Goal: Information Seeking & Learning: Check status

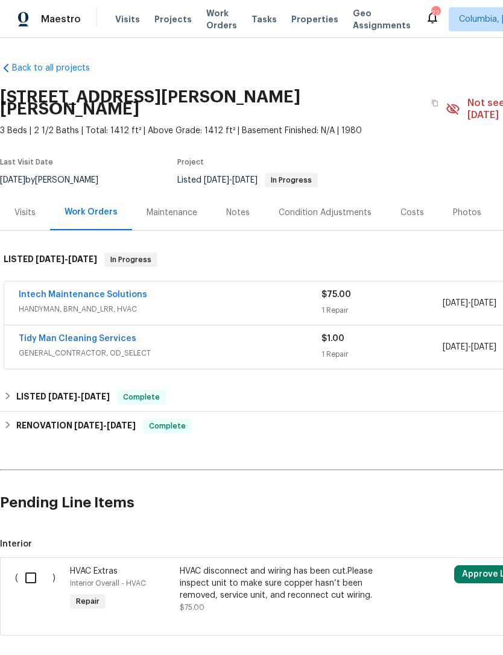
click at [84, 291] on link "Intech Maintenance Solutions" at bounding box center [83, 295] width 128 height 8
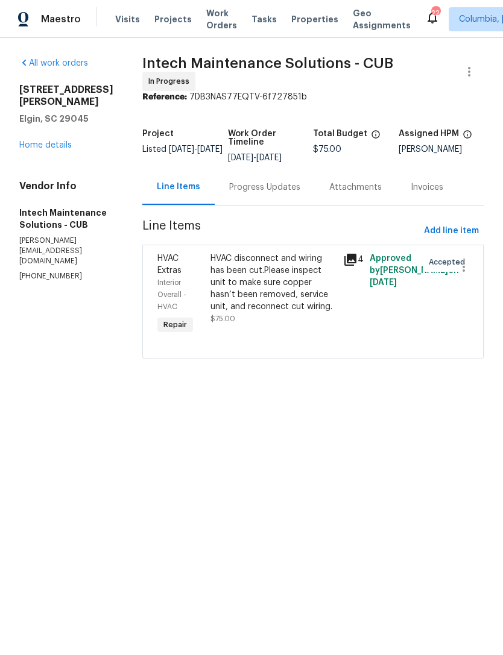
click at [246, 185] on div "Progress Updates" at bounding box center [264, 187] width 71 height 12
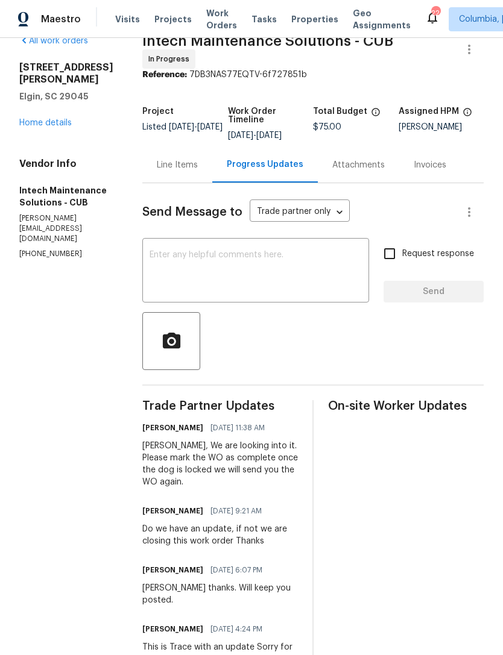
scroll to position [16, 0]
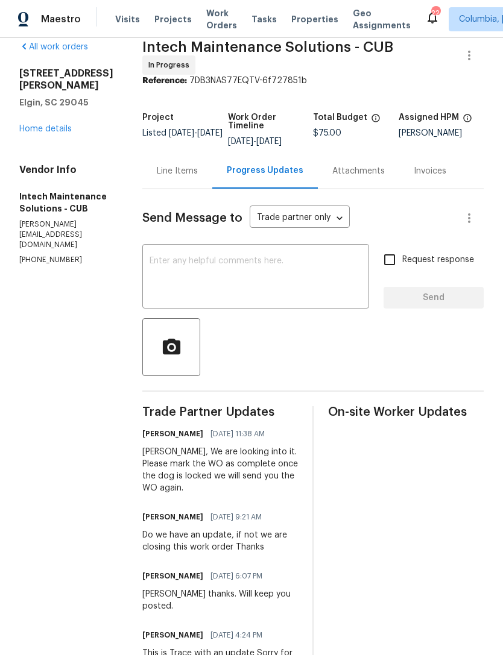
click at [27, 129] on link "Home details" at bounding box center [45, 129] width 52 height 8
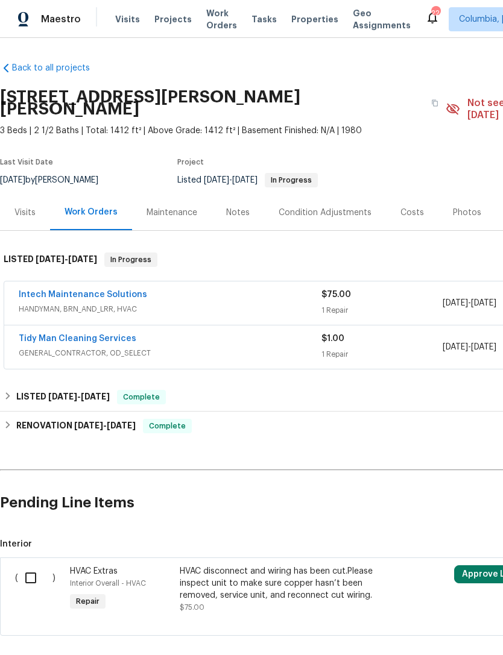
click at [91, 335] on link "Tidy Man Cleaning Services" at bounding box center [78, 339] width 118 height 8
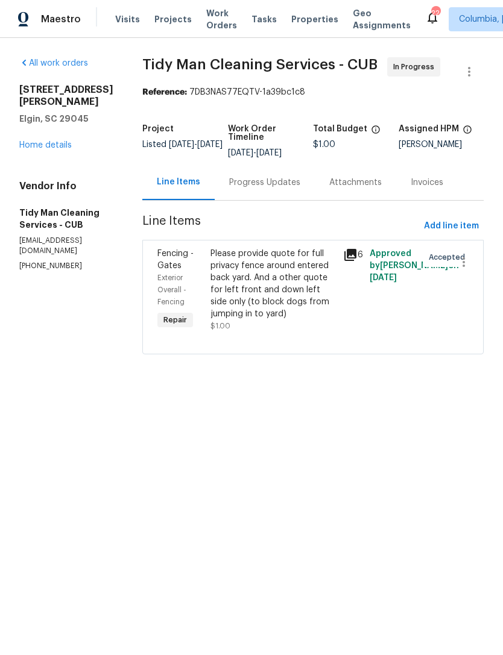
click at [254, 180] on div "Progress Updates" at bounding box center [264, 183] width 71 height 12
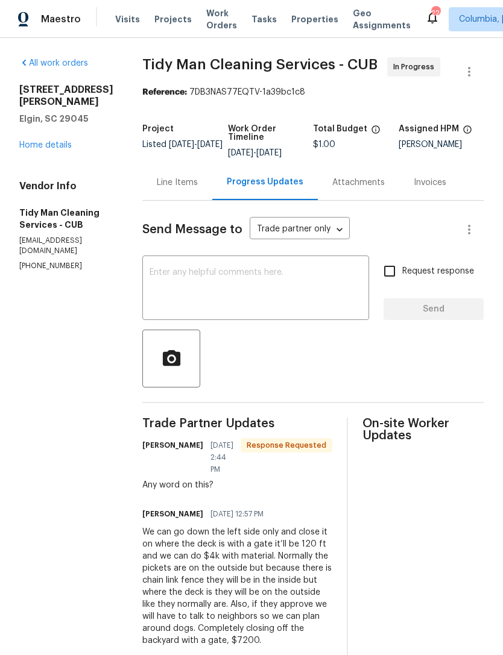
click at [157, 177] on div "Line Items" at bounding box center [177, 183] width 41 height 12
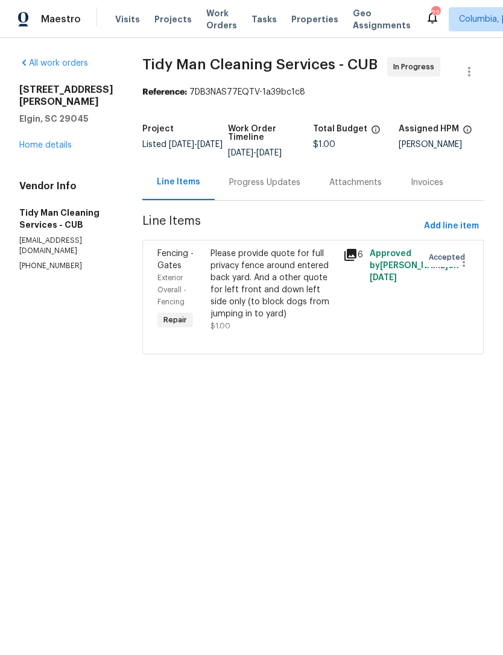
click at [24, 141] on link "Home details" at bounding box center [45, 145] width 52 height 8
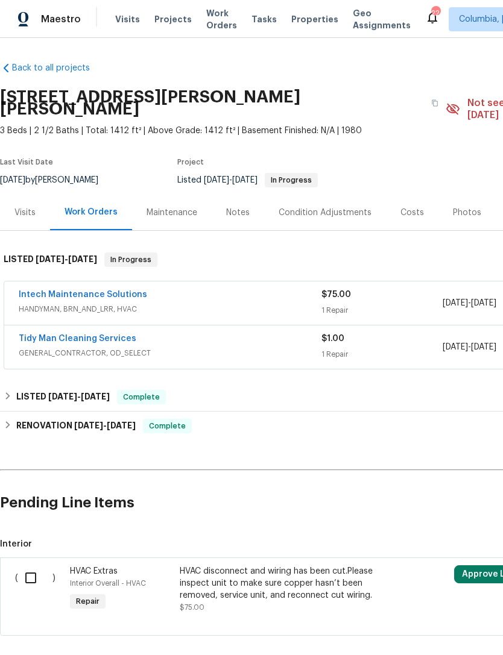
click at [21, 207] on div "Visits" at bounding box center [24, 213] width 21 height 12
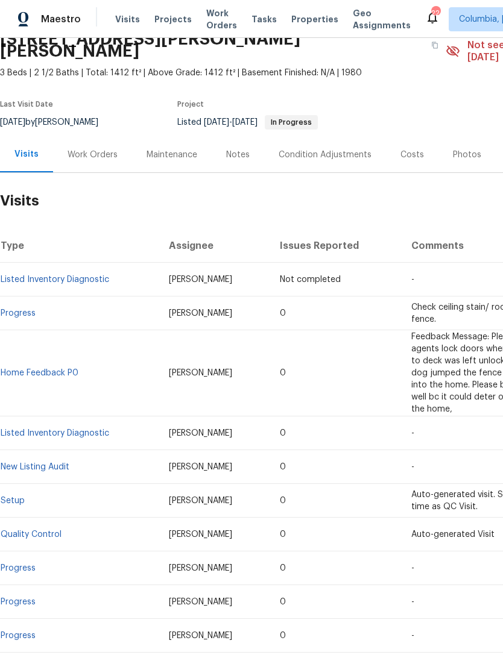
scroll to position [58, 0]
click at [77, 429] on link "Listed Inventory Diagnostic" at bounding box center [55, 433] width 109 height 8
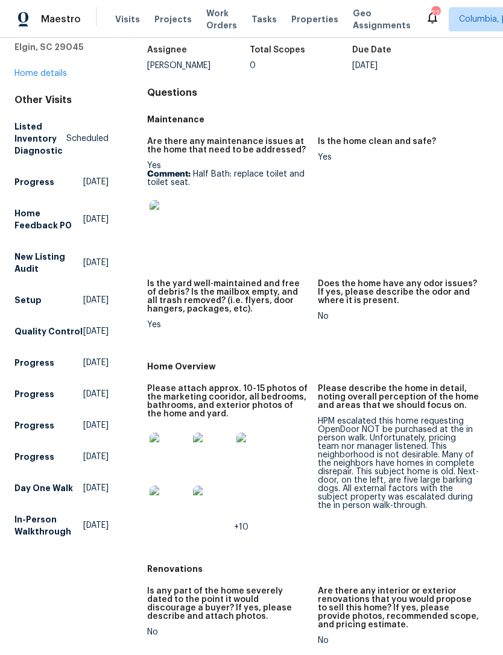
scroll to position [75, 0]
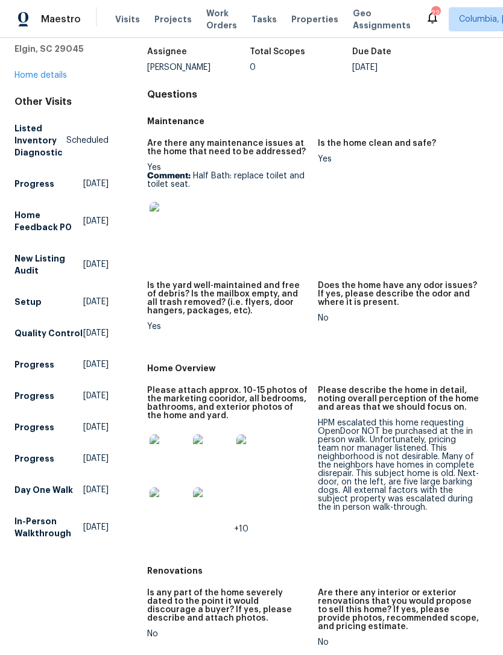
click at [168, 213] on img at bounding box center [169, 221] width 39 height 39
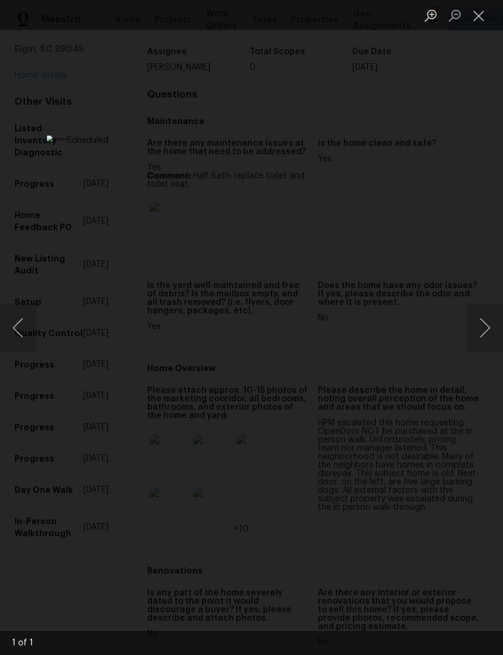
click at [482, 337] on button "Next image" at bounding box center [485, 328] width 36 height 48
click at [487, 348] on button "Next image" at bounding box center [485, 328] width 36 height 48
click at [487, 347] on button "Next image" at bounding box center [485, 328] width 36 height 48
click at [487, 332] on button "Next image" at bounding box center [485, 328] width 36 height 48
click at [483, 11] on button "Close lightbox" at bounding box center [479, 15] width 24 height 21
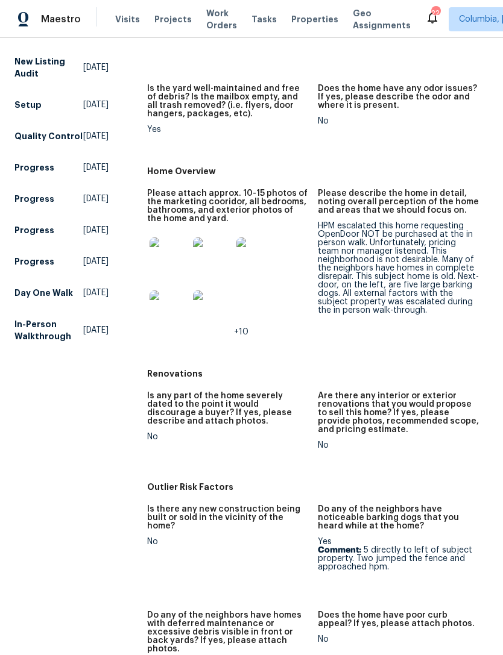
scroll to position [273, 0]
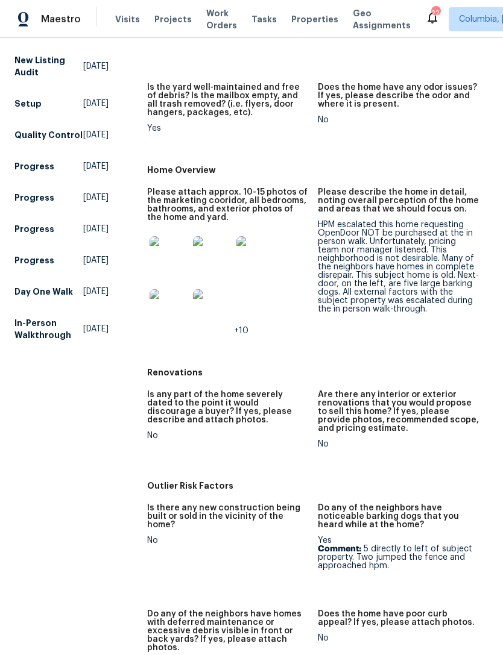
click at [167, 254] on img at bounding box center [169, 255] width 39 height 39
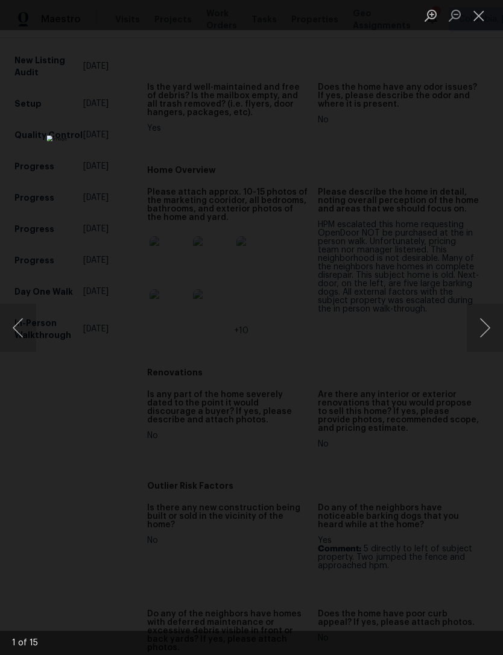
click at [490, 319] on button "Next image" at bounding box center [485, 328] width 36 height 48
click at [484, 328] on button "Next image" at bounding box center [485, 328] width 36 height 48
click at [488, 335] on button "Next image" at bounding box center [485, 328] width 36 height 48
click at [482, 335] on button "Next image" at bounding box center [485, 328] width 36 height 48
click at [485, 329] on button "Next image" at bounding box center [485, 328] width 36 height 48
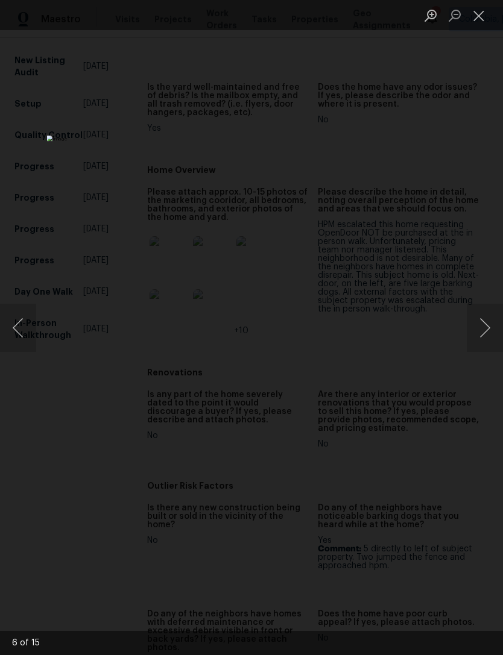
click at [487, 328] on button "Next image" at bounding box center [485, 328] width 36 height 48
click at [488, 327] on button "Next image" at bounding box center [485, 328] width 36 height 48
click at [484, 325] on button "Next image" at bounding box center [485, 328] width 36 height 48
click at [483, 327] on button "Next image" at bounding box center [485, 328] width 36 height 48
click at [482, 327] on button "Next image" at bounding box center [485, 328] width 36 height 48
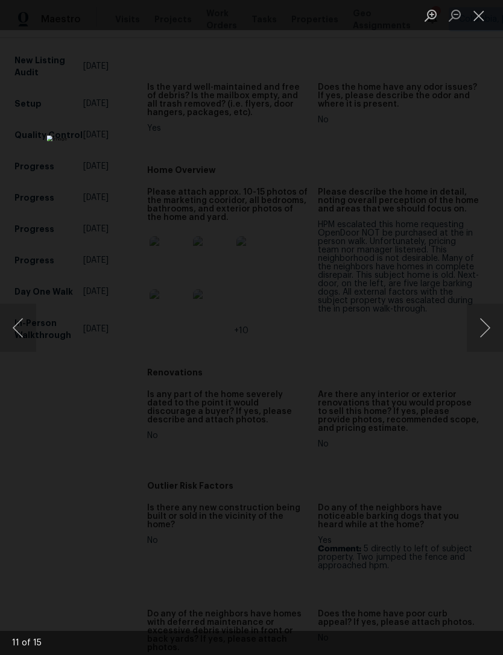
click at [485, 325] on button "Next image" at bounding box center [485, 328] width 36 height 48
click at [485, 327] on button "Next image" at bounding box center [485, 328] width 36 height 48
click at [485, 325] on button "Next image" at bounding box center [485, 328] width 36 height 48
click at [485, 324] on button "Next image" at bounding box center [485, 328] width 36 height 48
click at [486, 324] on button "Next image" at bounding box center [485, 328] width 36 height 48
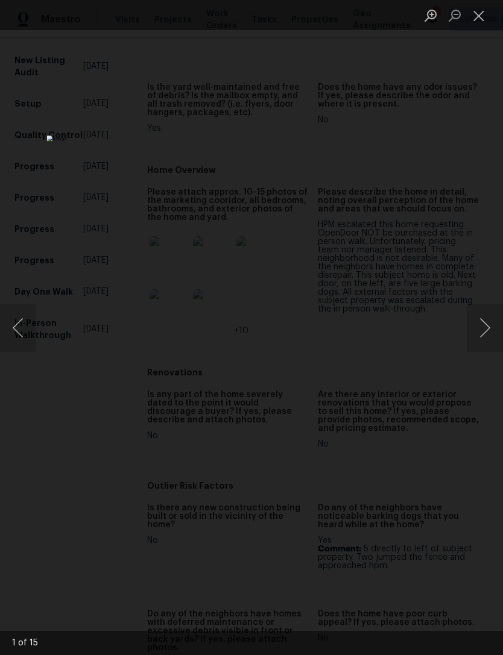
click at [483, 325] on button "Next image" at bounding box center [485, 328] width 36 height 48
click at [485, 327] on button "Next image" at bounding box center [485, 328] width 36 height 48
click at [486, 326] on button "Next image" at bounding box center [485, 328] width 36 height 48
click at [486, 325] on button "Next image" at bounding box center [485, 328] width 36 height 48
click at [487, 324] on button "Next image" at bounding box center [485, 328] width 36 height 48
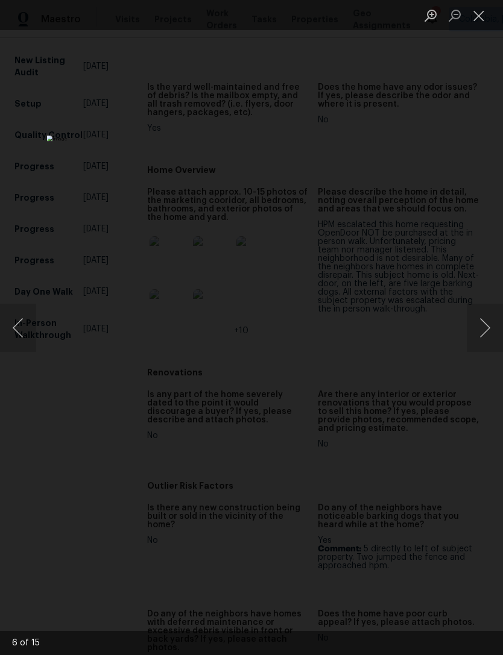
click at [487, 325] on button "Next image" at bounding box center [485, 328] width 36 height 48
click at [487, 327] on button "Next image" at bounding box center [485, 328] width 36 height 48
click at [488, 328] on button "Next image" at bounding box center [485, 328] width 36 height 48
click at [488, 329] on button "Next image" at bounding box center [485, 328] width 36 height 48
click at [488, 326] on button "Next image" at bounding box center [485, 328] width 36 height 48
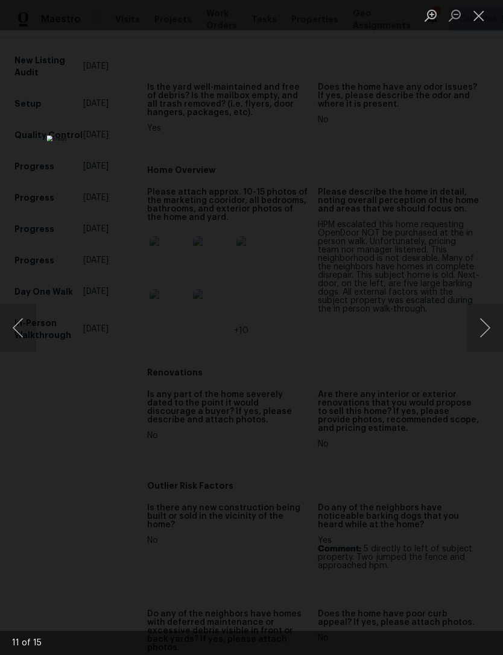
click at [488, 325] on button "Next image" at bounding box center [485, 328] width 36 height 48
click at [487, 325] on button "Next image" at bounding box center [485, 328] width 36 height 48
click at [488, 327] on button "Next image" at bounding box center [485, 328] width 36 height 48
click at [488, 328] on button "Next image" at bounding box center [485, 328] width 36 height 48
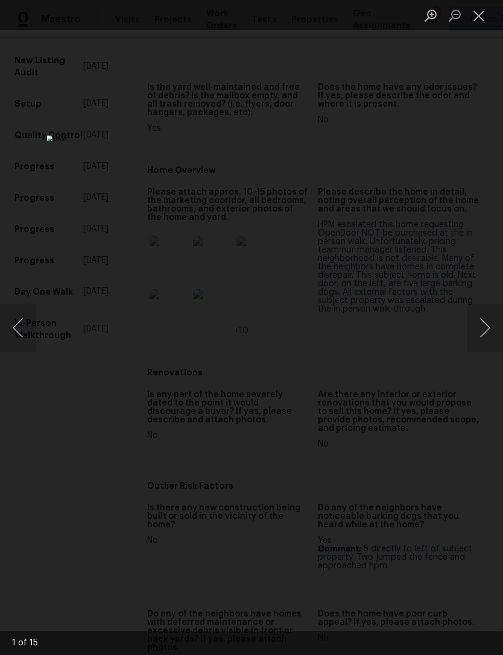
click at [488, 326] on button "Next image" at bounding box center [485, 328] width 36 height 48
click at [487, 22] on button "Close lightbox" at bounding box center [479, 15] width 24 height 21
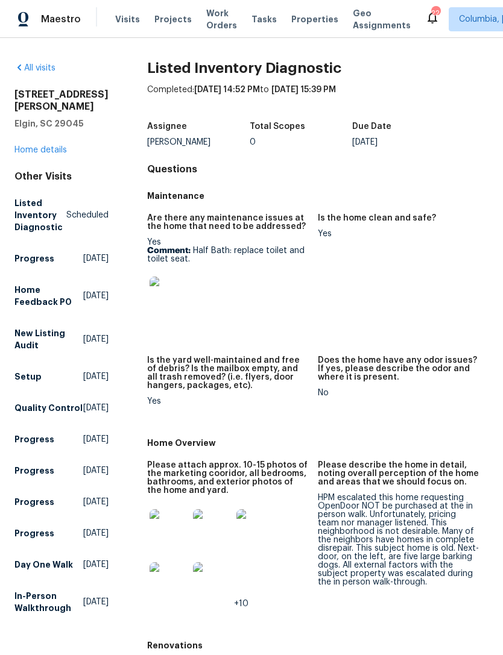
scroll to position [0, 0]
click at [48, 146] on link "Home details" at bounding box center [40, 150] width 52 height 8
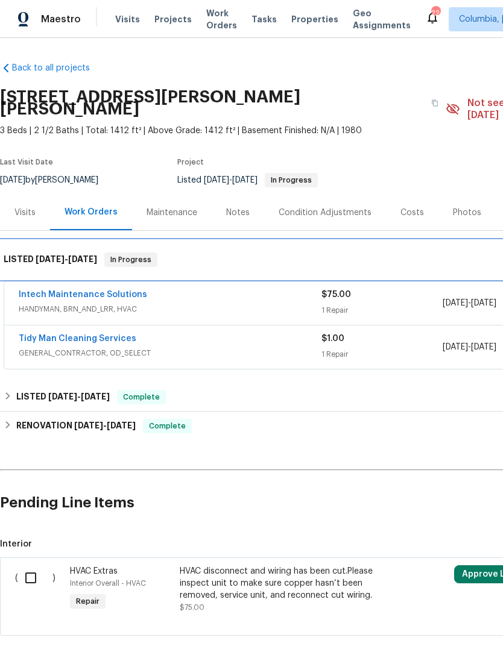
click at [37, 266] on div "LISTED [DATE] - [DATE] In Progress" at bounding box center [340, 260] width 681 height 39
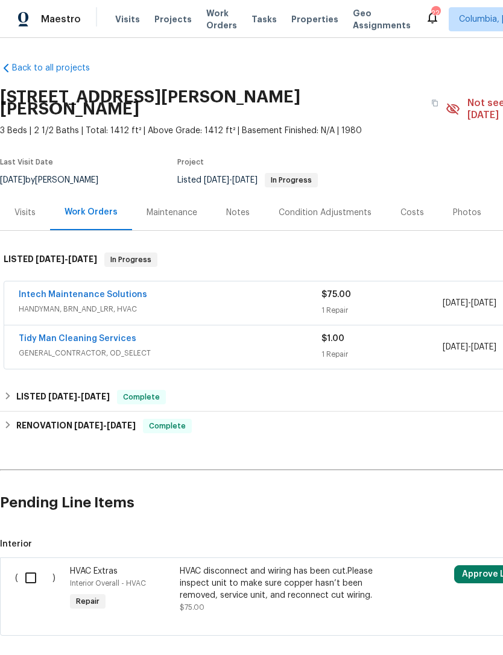
click at [70, 291] on link "Intech Maintenance Solutions" at bounding box center [83, 295] width 128 height 8
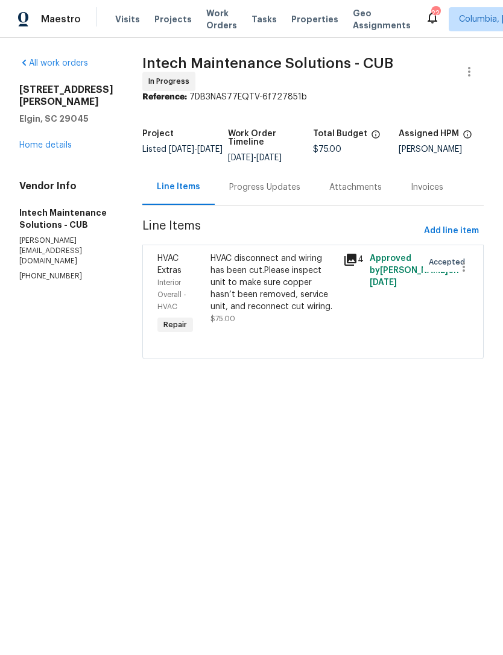
click at [247, 181] on div "Progress Updates" at bounding box center [264, 187] width 71 height 12
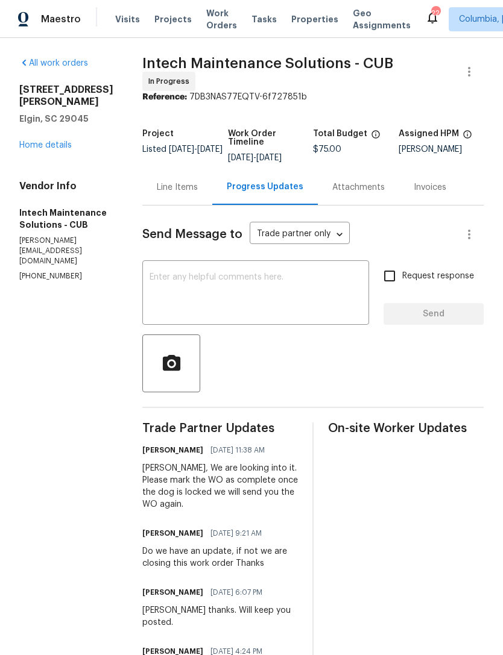
click at [41, 166] on div "All work orders [STREET_ADDRESS][PERSON_NAME][PERSON_NAME] Home details Vendor …" at bounding box center [66, 169] width 94 height 225
click at [34, 149] on link "Home details" at bounding box center [45, 145] width 52 height 8
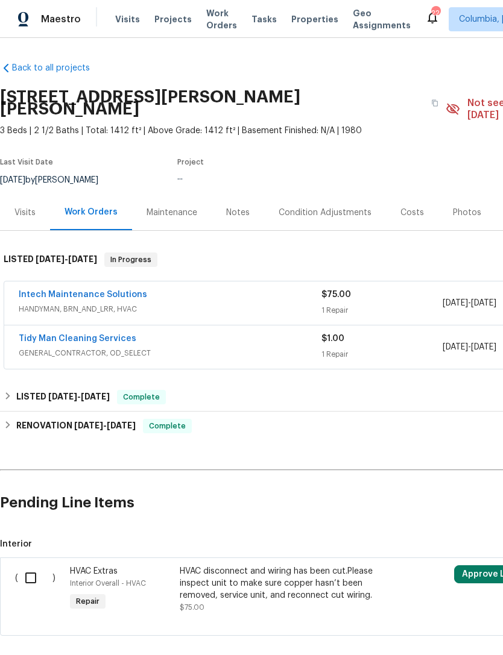
click at [142, 195] on div "Maintenance" at bounding box center [172, 213] width 80 height 36
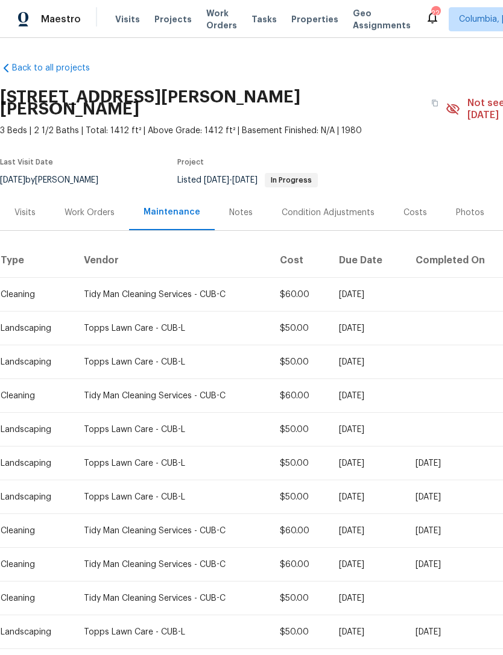
click at [74, 207] on div "Work Orders" at bounding box center [90, 213] width 50 height 12
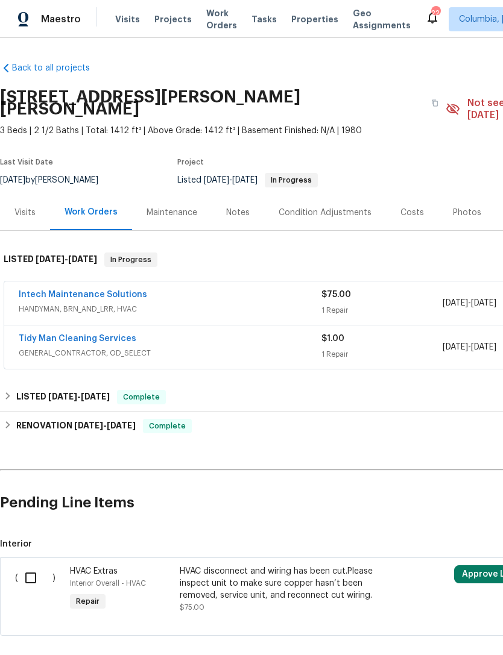
click at [52, 291] on link "Intech Maintenance Solutions" at bounding box center [83, 295] width 128 height 8
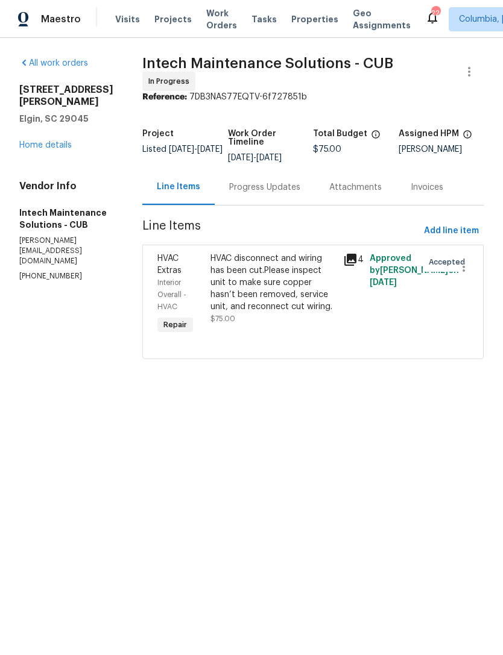
click at [252, 276] on div "HVAC disconnect and wiring has been cut.Please inspect unit to make sure copper…" at bounding box center [272, 283] width 125 height 60
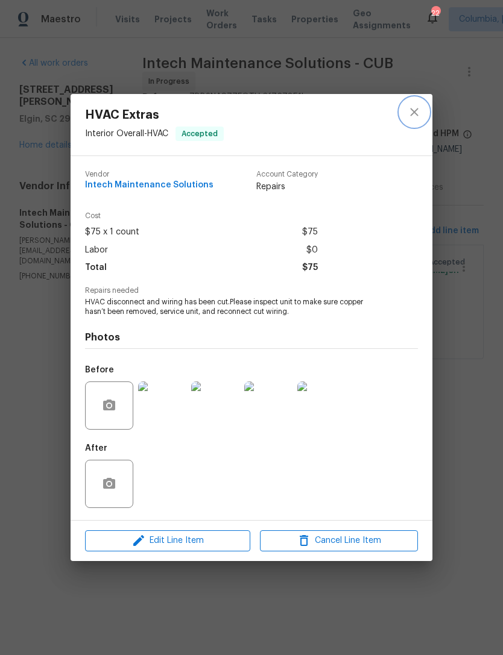
click at [412, 106] on icon "close" at bounding box center [414, 112] width 14 height 14
